Goal: Information Seeking & Learning: Understand process/instructions

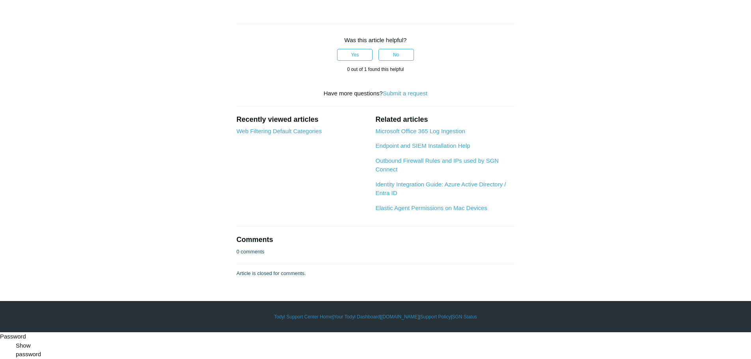
scroll to position [2642, 0]
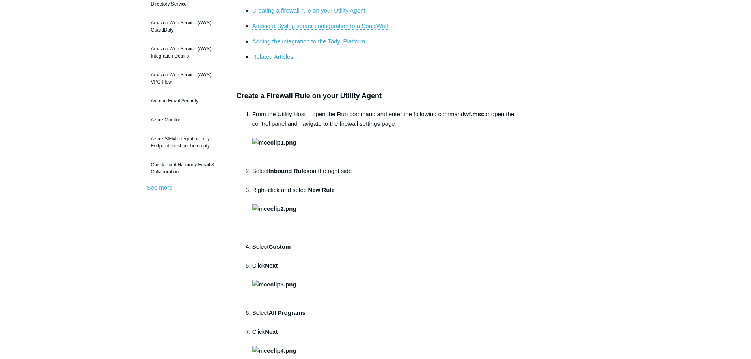
scroll to position [197, 0]
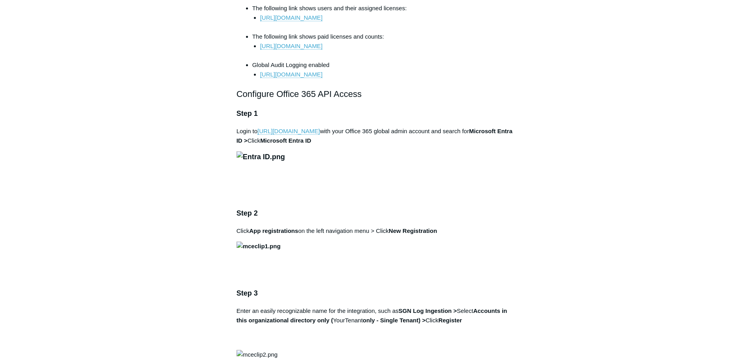
scroll to position [434, 0]
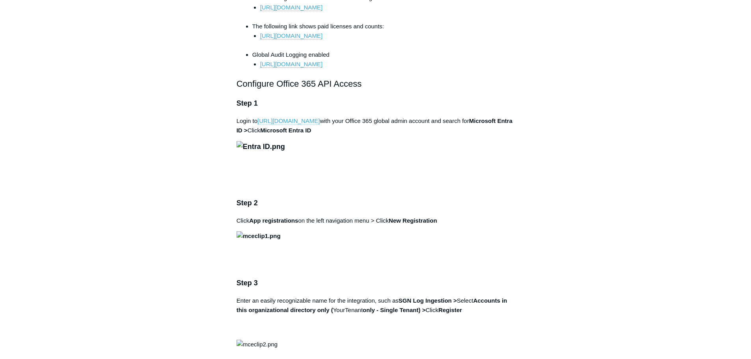
drag, startPoint x: 321, startPoint y: 130, endPoint x: 260, endPoint y: 134, distance: 61.2
click at [260, 134] on p "Login to [URL][DOMAIN_NAME] with your Office 365 global admin account and searc…" at bounding box center [376, 125] width 278 height 19
copy link "[URL][DOMAIN_NAME]"
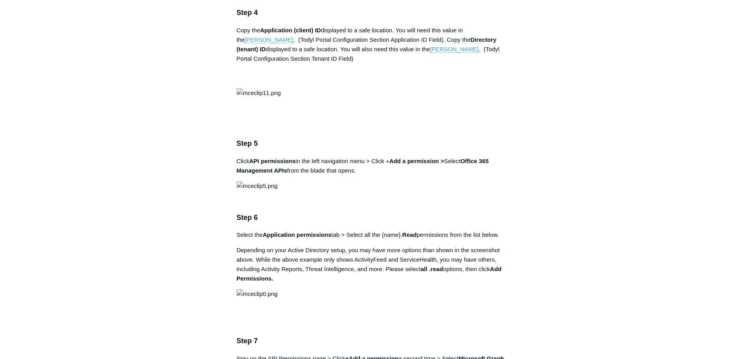
scroll to position [867, 0]
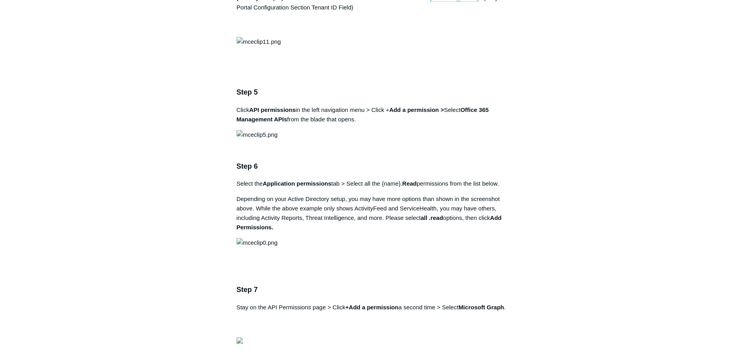
drag, startPoint x: 402, startPoint y: 151, endPoint x: 453, endPoint y: 154, distance: 51.4
copy strong "GN Log Ingestion"
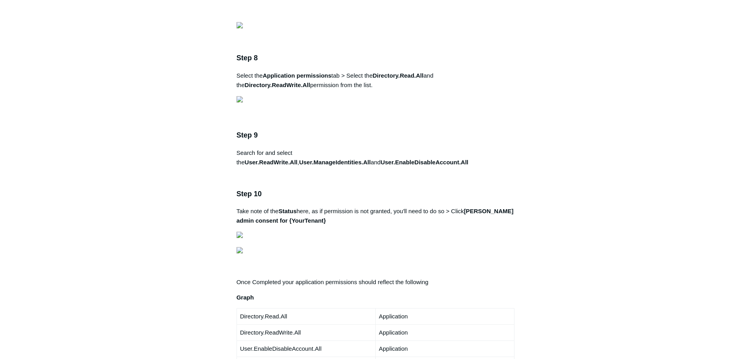
scroll to position [1222, 0]
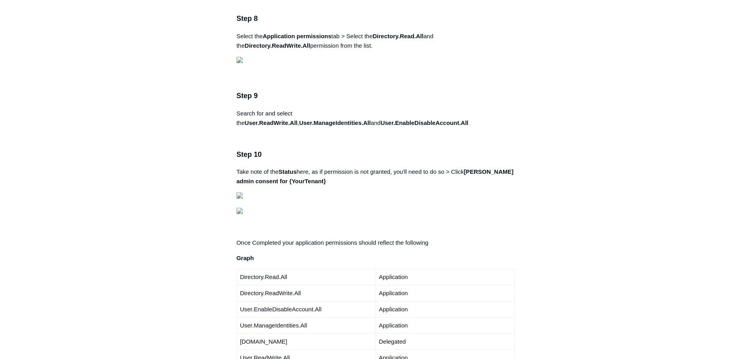
click at [93, 102] on main "Todyl Support Center Integration Guides SIEM Integrations Articles in this sect…" at bounding box center [375, 199] width 751 height 2786
drag, startPoint x: 101, startPoint y: 115, endPoint x: 97, endPoint y: 106, distance: 9.5
click at [101, 115] on main "Todyl Support Center Integration Guides SIEM Integrations Articles in this sect…" at bounding box center [375, 199] width 751 height 2786
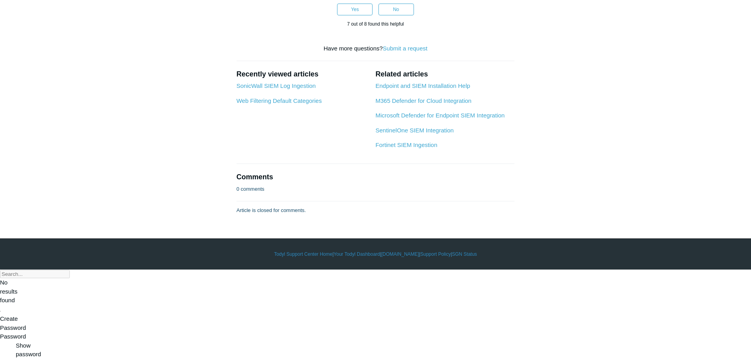
scroll to position [2602, 0]
drag, startPoint x: 304, startPoint y: 173, endPoint x: 358, endPoint y: 175, distance: 54.0
copy p "User.ReadWrite.All"
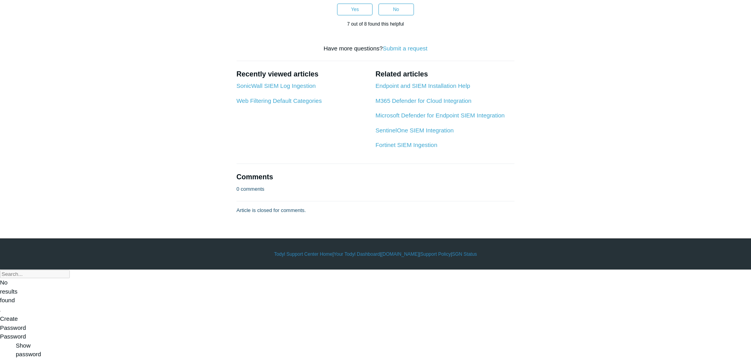
drag, startPoint x: 362, startPoint y: 132, endPoint x: 433, endPoint y: 136, distance: 70.3
copy strong "User.ManageIdentities.All"
drag, startPoint x: 237, startPoint y: 141, endPoint x: 328, endPoint y: 144, distance: 90.3
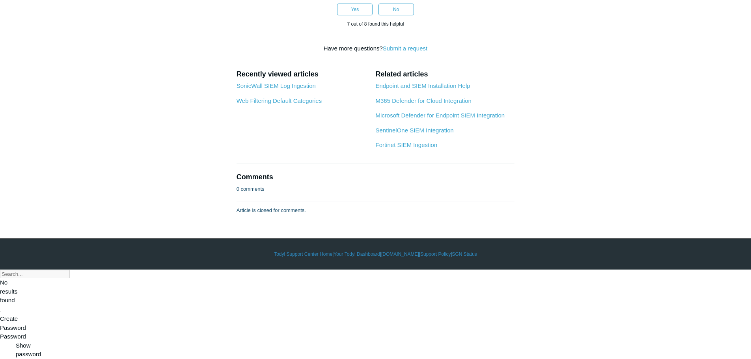
copy strong "User.EnableDisableAccount.All"
drag, startPoint x: 309, startPoint y: 217, endPoint x: 238, endPoint y: 215, distance: 71.0
copy td "Directory.ReadWrite.All"
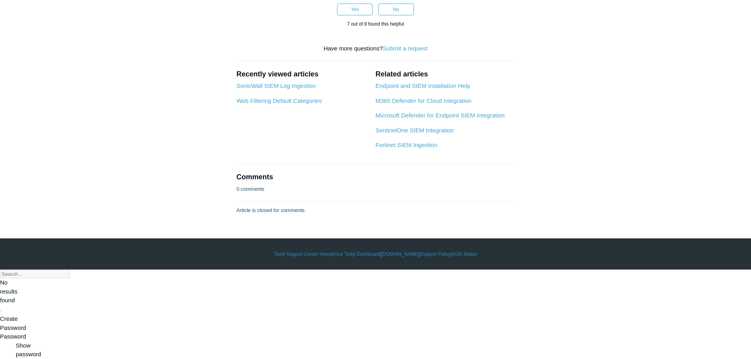
scroll to position [3154, 0]
drag, startPoint x: 363, startPoint y: 155, endPoint x: 400, endPoint y: 152, distance: 36.7
drag, startPoint x: 362, startPoint y: 153, endPoint x: 414, endPoint y: 153, distance: 51.7
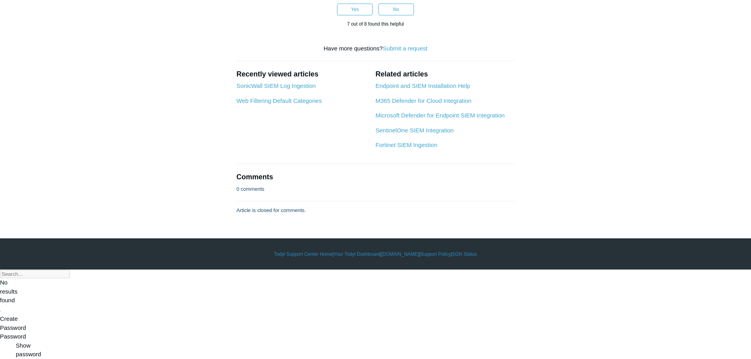
copy strong "SGN Log Ingestion"
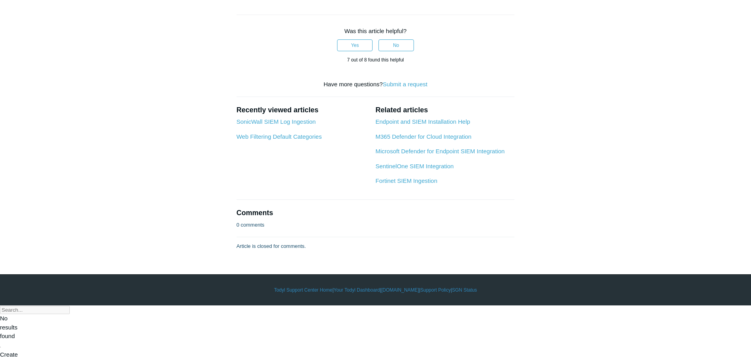
scroll to position [2602, 0]
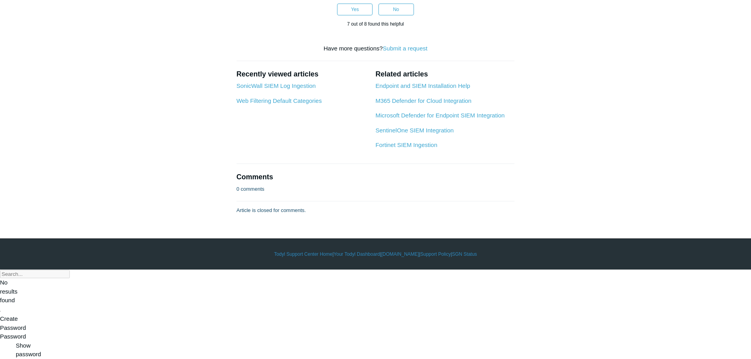
drag, startPoint x: 305, startPoint y: 173, endPoint x: 358, endPoint y: 172, distance: 53.2
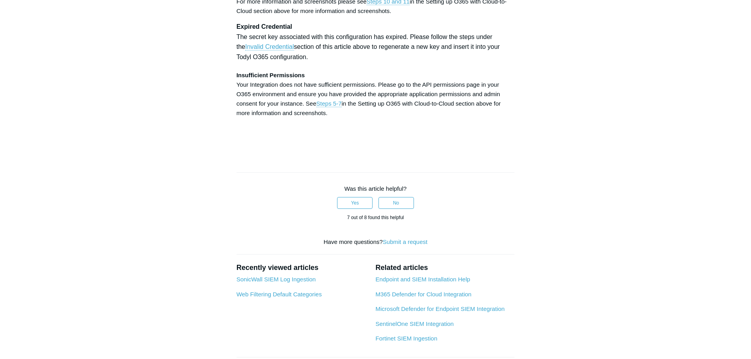
scroll to position [2445, 0]
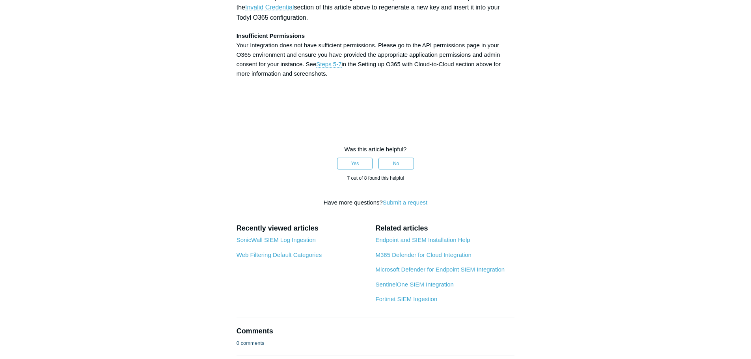
drag, startPoint x: 265, startPoint y: 110, endPoint x: 333, endPoint y: 109, distance: 68.2
copy strong "Application permissions"
drag, startPoint x: 377, startPoint y: 111, endPoint x: 428, endPoint y: 111, distance: 50.9
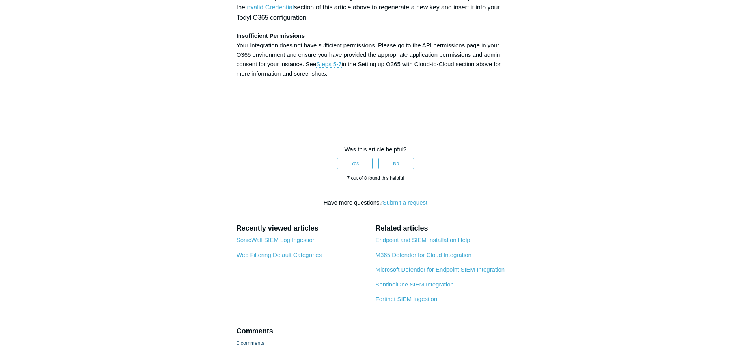
copy strong "Directory.Read.All"
drag, startPoint x: 237, startPoint y: 120, endPoint x: 302, endPoint y: 121, distance: 64.3
copy strong "Directory.ReadWrite.All"
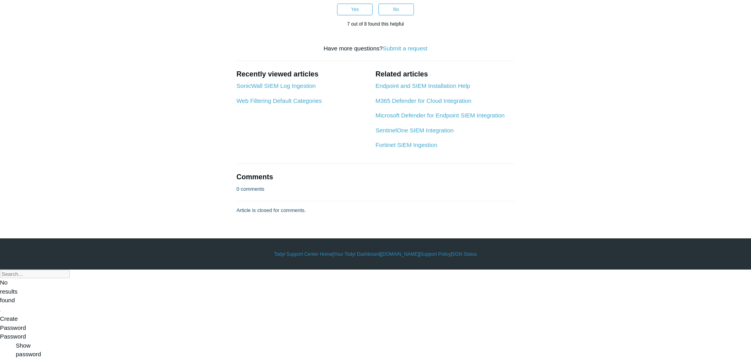
scroll to position [2642, 0]
drag, startPoint x: 304, startPoint y: 132, endPoint x: 356, endPoint y: 132, distance: 51.7
drag, startPoint x: 362, startPoint y: 134, endPoint x: 433, endPoint y: 134, distance: 70.6
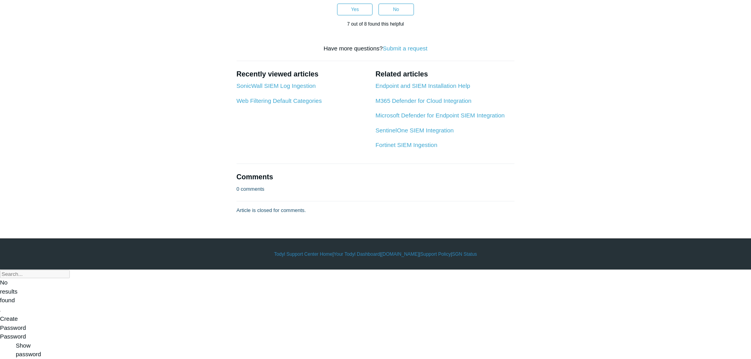
drag, startPoint x: 235, startPoint y: 142, endPoint x: 324, endPoint y: 146, distance: 88.4
drag, startPoint x: 363, startPoint y: 114, endPoint x: 413, endPoint y: 114, distance: 50.5
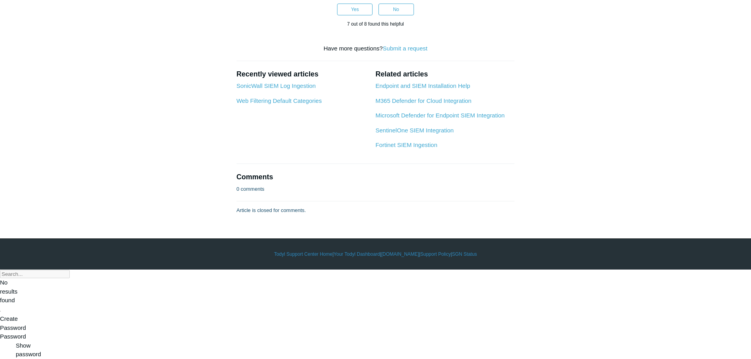
scroll to position [3588, 0]
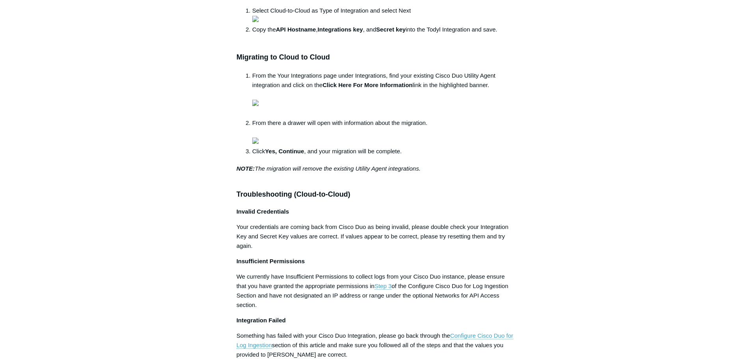
scroll to position [591, 0]
